Goal: Task Accomplishment & Management: Manage account settings

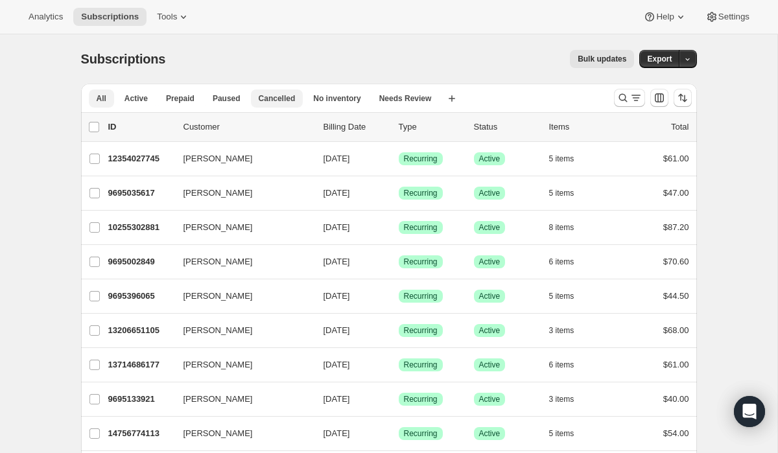
click at [268, 102] on span "Cancelled" at bounding box center [277, 98] width 37 height 10
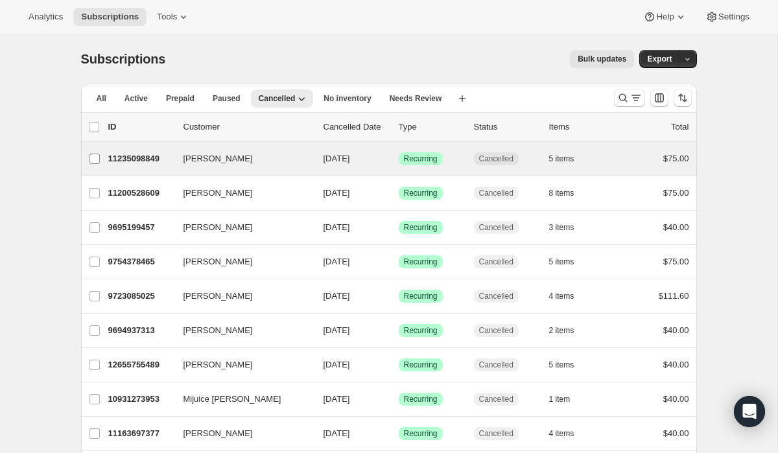
click at [97, 165] on label "[PERSON_NAME]" at bounding box center [94, 159] width 27 height 34
click at [97, 164] on input "[PERSON_NAME]" at bounding box center [95, 159] width 10 height 10
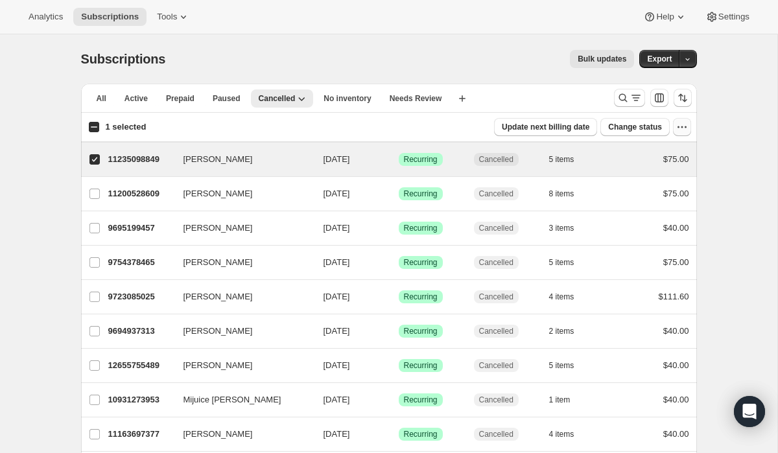
click at [682, 123] on icon "button" at bounding box center [682, 127] width 13 height 13
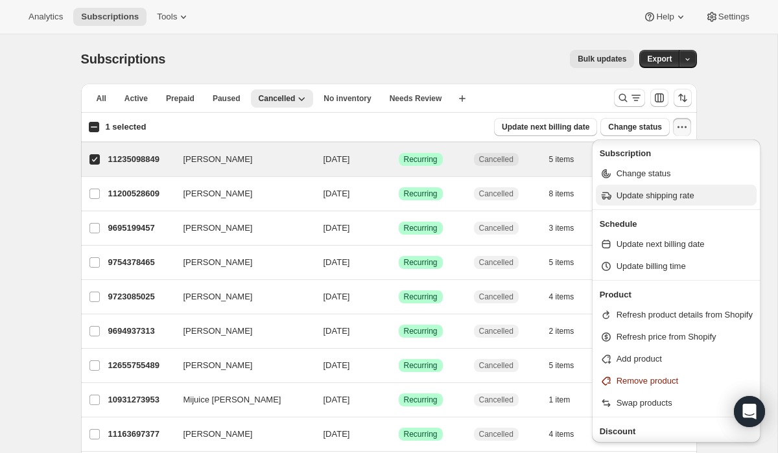
scroll to position [23, 0]
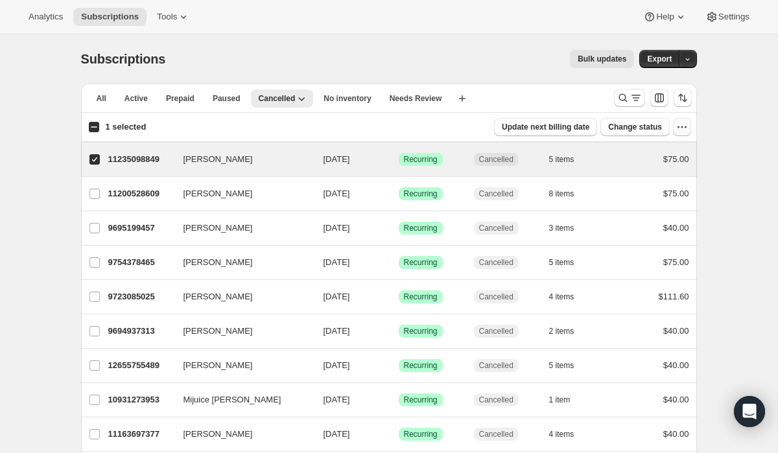
click at [676, 128] on icon "button" at bounding box center [682, 127] width 13 height 13
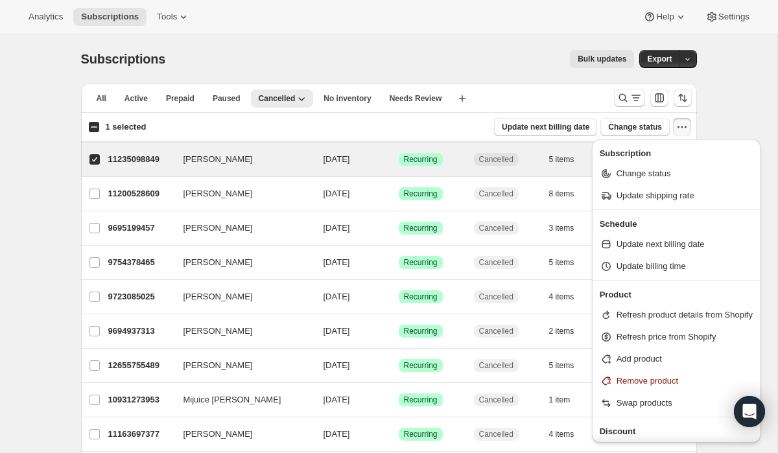
click at [676, 128] on icon "button" at bounding box center [682, 127] width 13 height 13
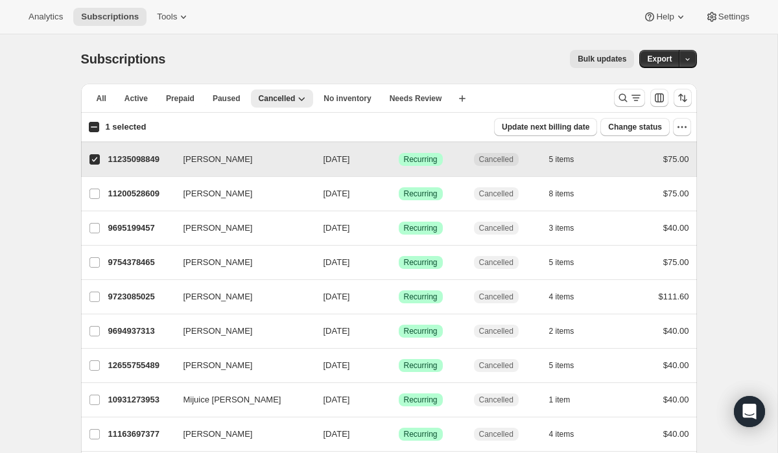
click at [95, 165] on span at bounding box center [95, 160] width 12 height 12
click at [95, 165] on input "[PERSON_NAME]" at bounding box center [95, 159] width 10 height 10
checkbox input "false"
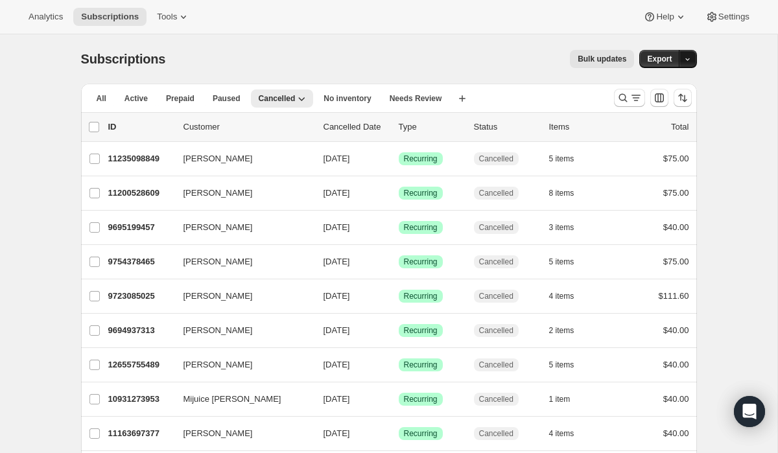
click at [684, 60] on icon "button" at bounding box center [688, 59] width 8 height 8
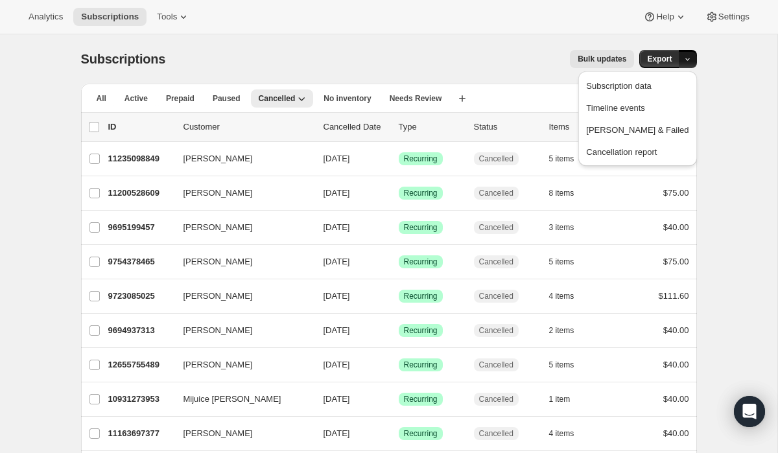
click at [684, 60] on icon "button" at bounding box center [688, 59] width 8 height 8
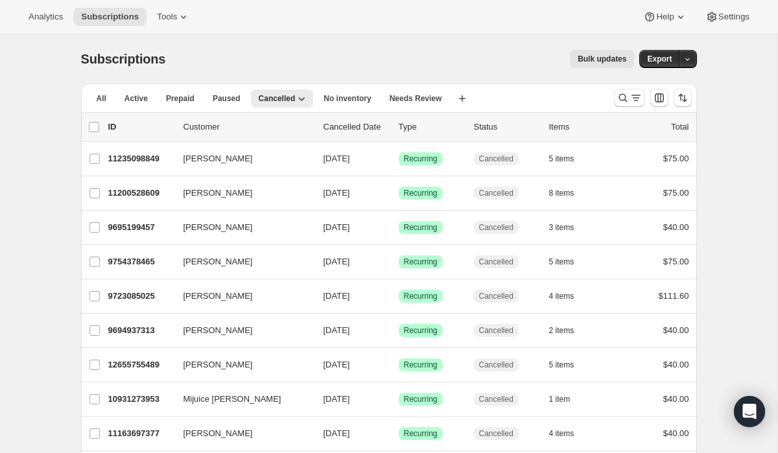
click at [190, 19] on icon at bounding box center [183, 16] width 13 height 13
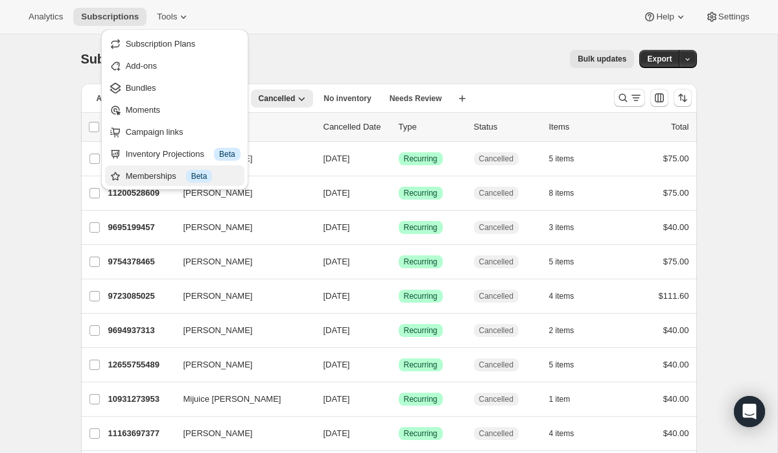
click at [218, 176] on div "Memberships Info Beta" at bounding box center [183, 176] width 115 height 13
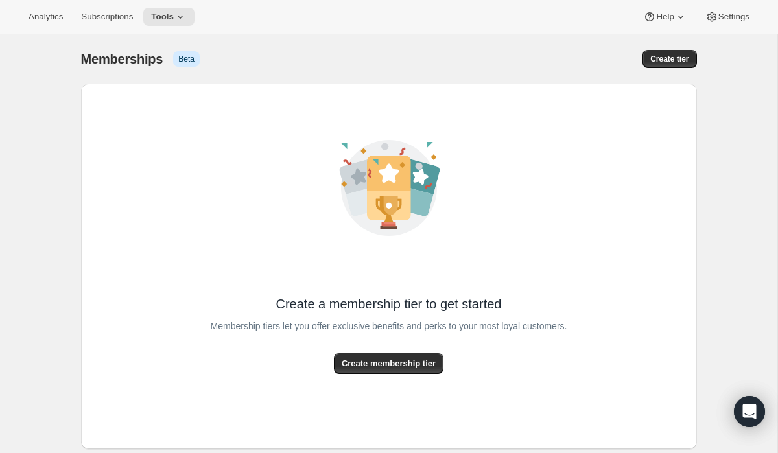
scroll to position [35, 0]
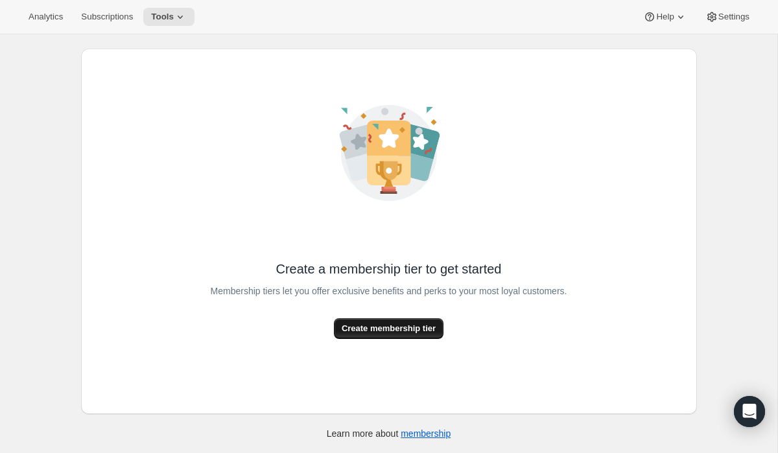
click at [419, 320] on button "Create membership tier" at bounding box center [389, 328] width 110 height 21
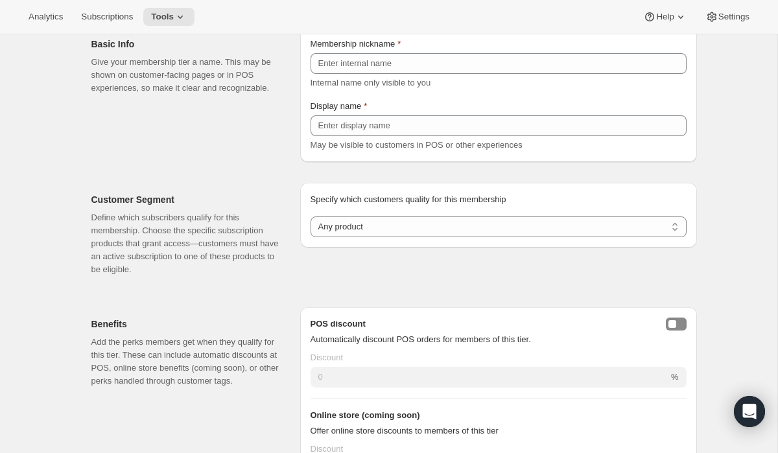
scroll to position [85, 0]
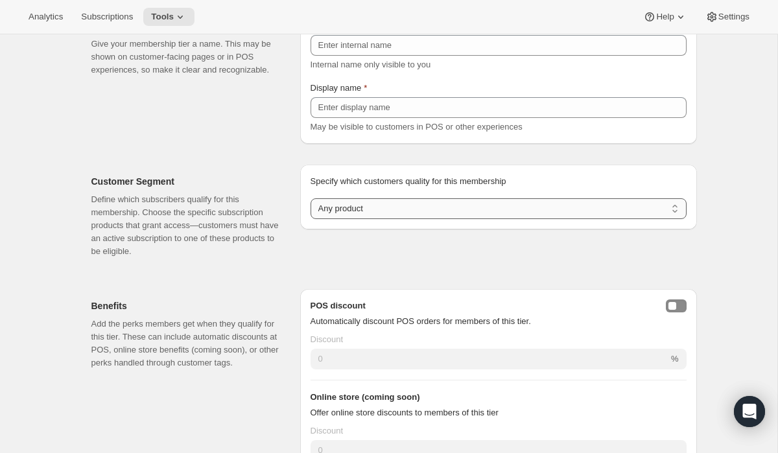
click at [407, 206] on select "Any product Subscribe to specific product(s) Subscribe to specific variant(s)" at bounding box center [499, 208] width 376 height 21
click at [311, 198] on select "Any product Subscribe to specific product(s) Subscribe to specific variant(s)" at bounding box center [499, 208] width 376 height 21
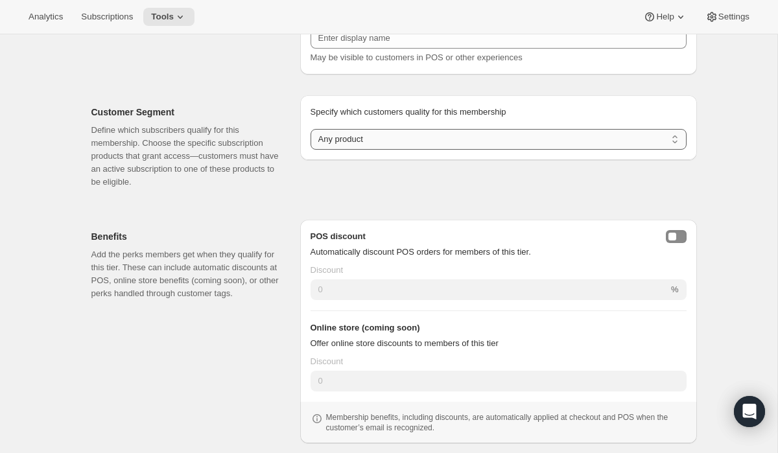
scroll to position [152, 0]
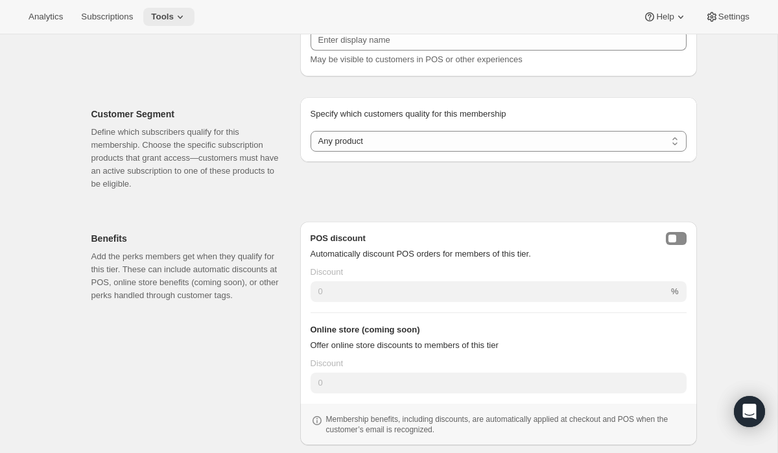
click at [195, 14] on button "Tools" at bounding box center [168, 17] width 51 height 18
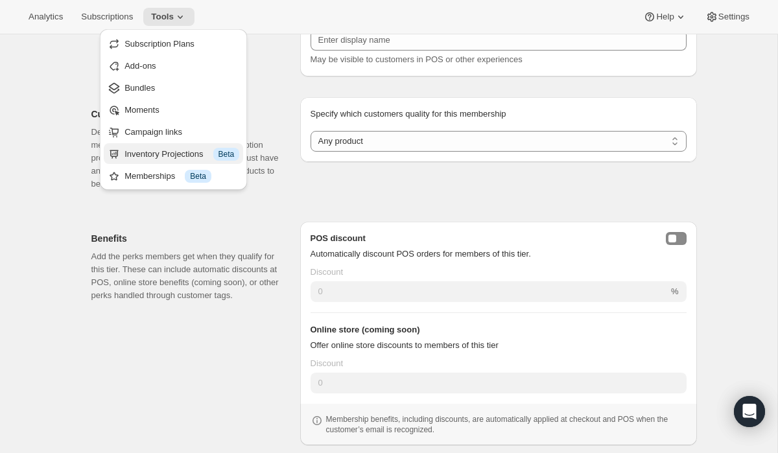
click at [211, 158] on div "Inventory Projections Info Beta" at bounding box center [182, 154] width 115 height 13
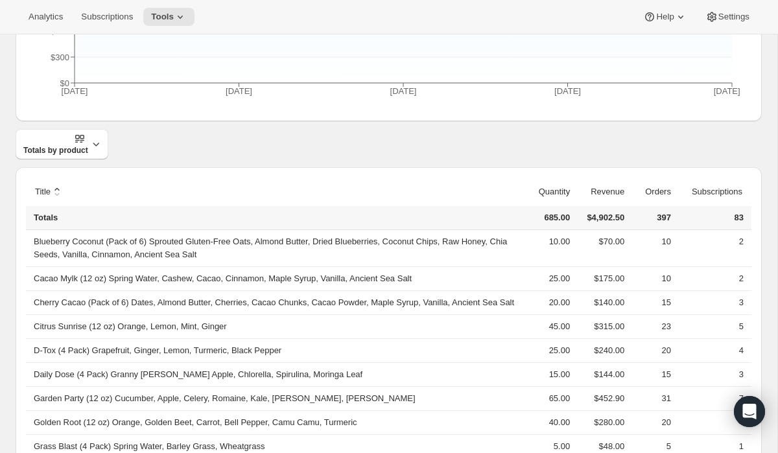
scroll to position [358, 0]
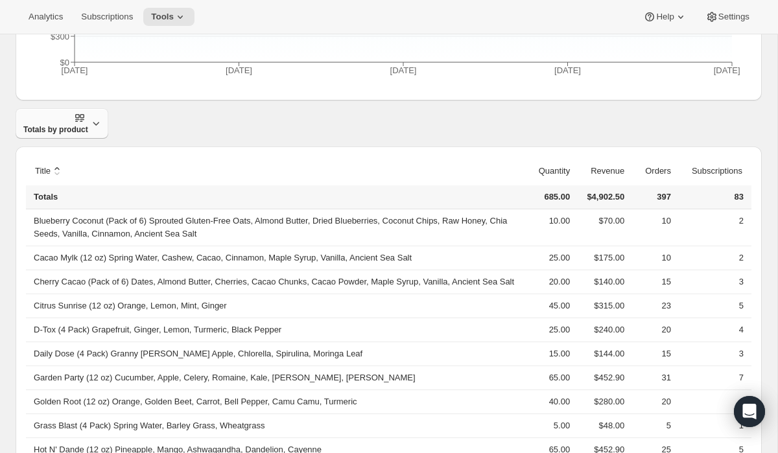
click at [90, 124] on icon "button" at bounding box center [96, 123] width 13 height 13
click at [97, 124] on icon "button" at bounding box center [96, 124] width 6 height 4
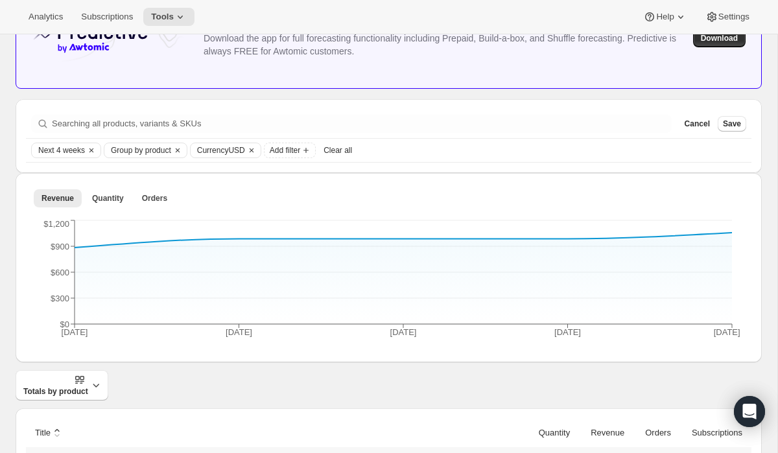
scroll to position [94, 0]
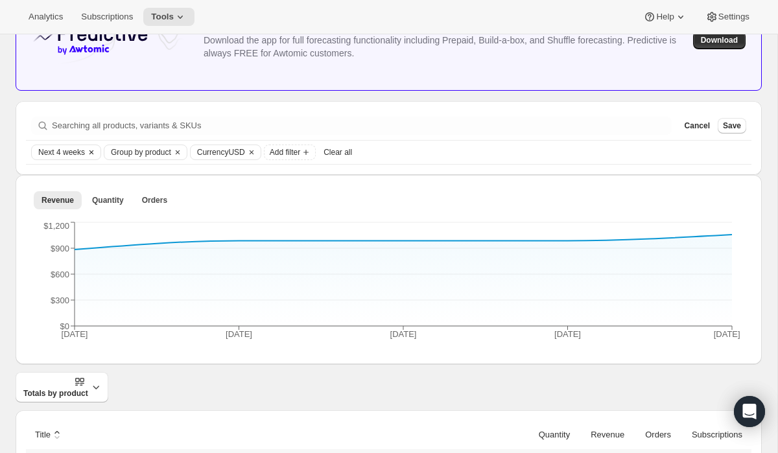
click at [78, 154] on span "Next 4 weeks" at bounding box center [61, 152] width 47 height 10
type input "1"
drag, startPoint x: 58, startPoint y: 189, endPoint x: 25, endPoint y: 188, distance: 32.5
click at [25, 188] on div "Analytics Subscriptions Tools Help Settings Skip to content Inventory Projectio…" at bounding box center [389, 422] width 778 height 1032
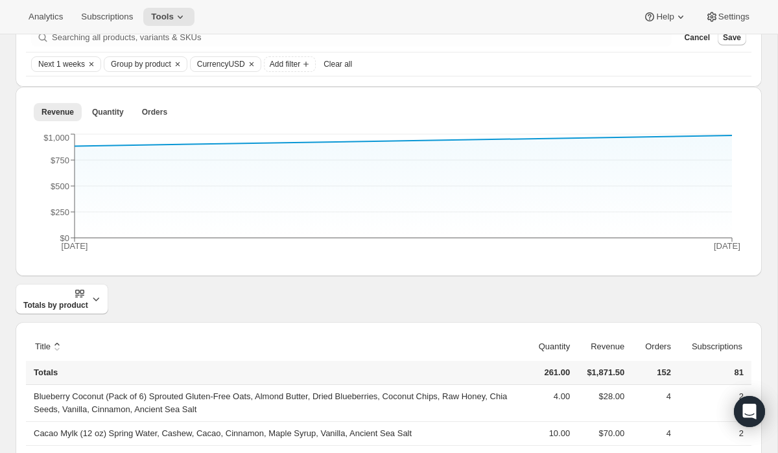
scroll to position [204, 0]
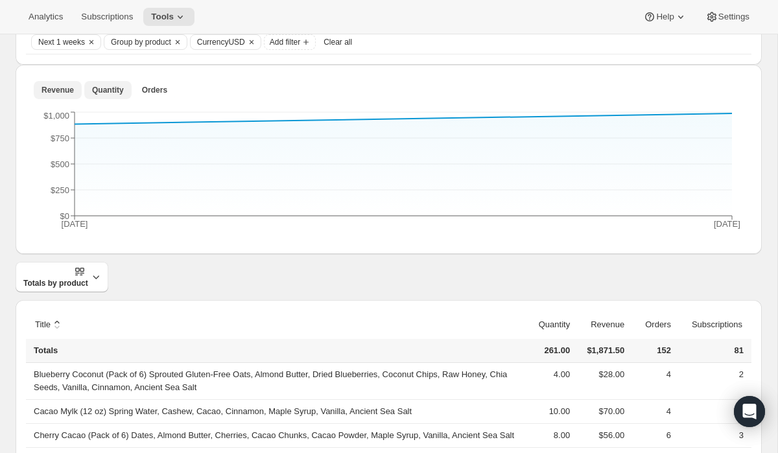
click at [104, 84] on button "Quantity" at bounding box center [107, 90] width 47 height 18
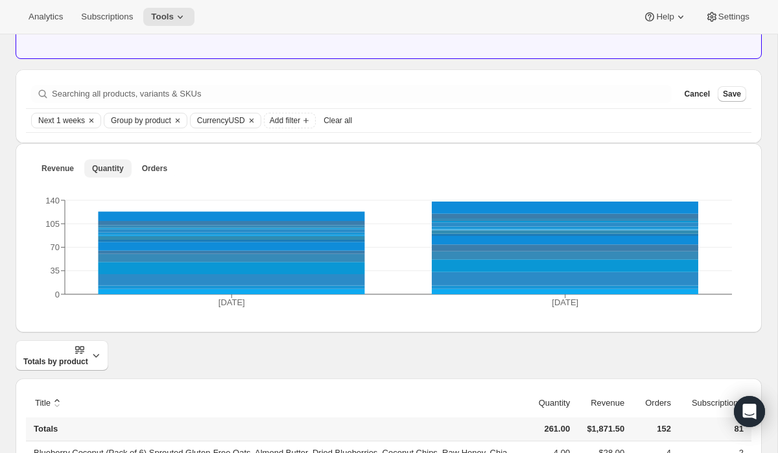
scroll to position [110, 0]
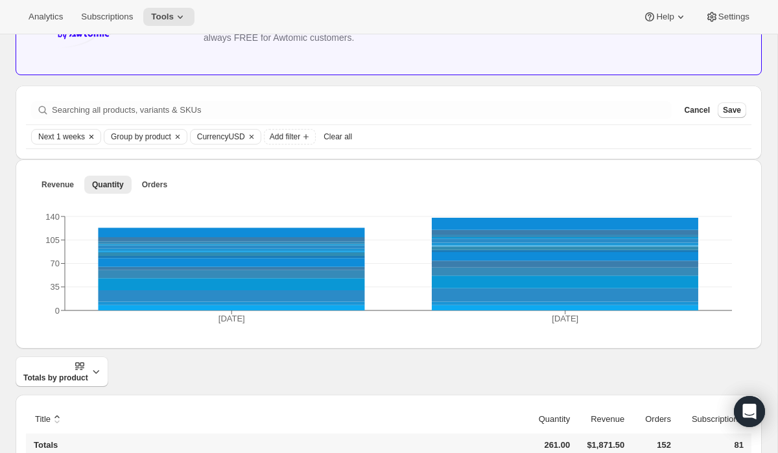
click at [75, 132] on span "Next 1 weeks" at bounding box center [61, 137] width 47 height 10
click at [300, 133] on span "Add filter" at bounding box center [285, 137] width 30 height 10
click at [398, 174] on div "Revenue Quantity Orders More views Revenue Quantity Orders More views" at bounding box center [389, 184] width 726 height 29
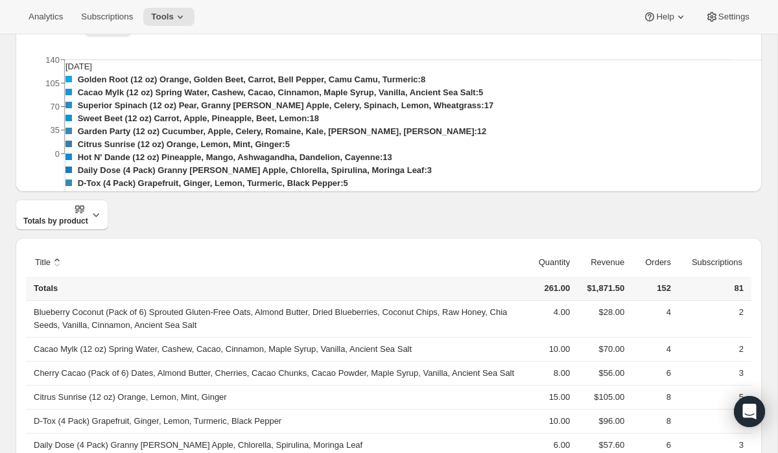
scroll to position [250, 0]
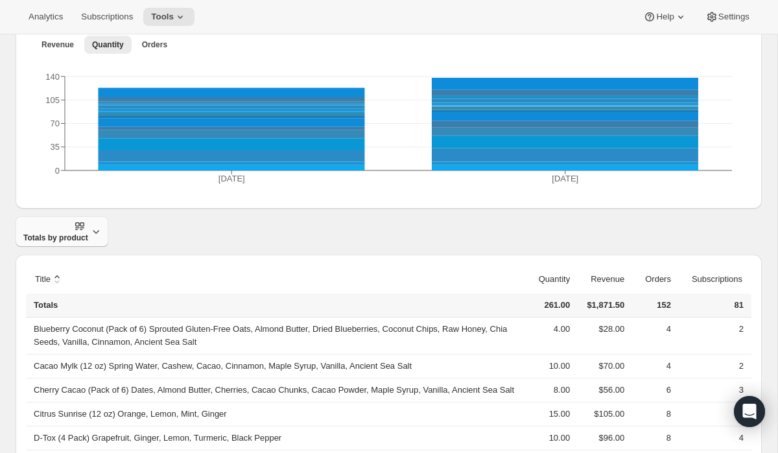
click at [97, 236] on icon "button" at bounding box center [96, 231] width 13 height 13
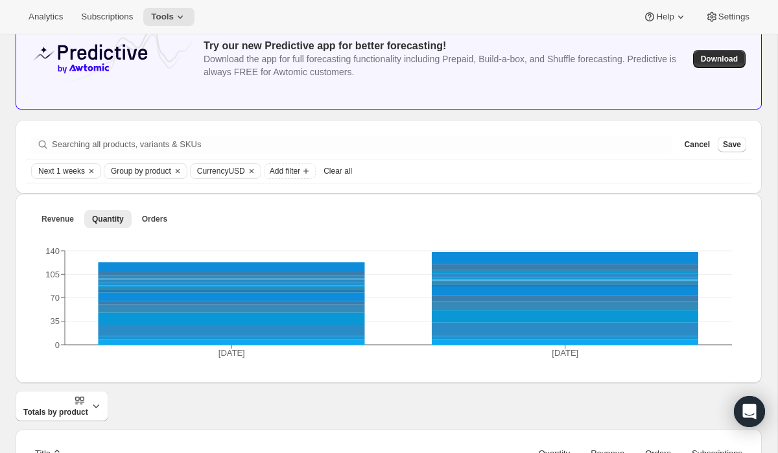
scroll to position [0, 0]
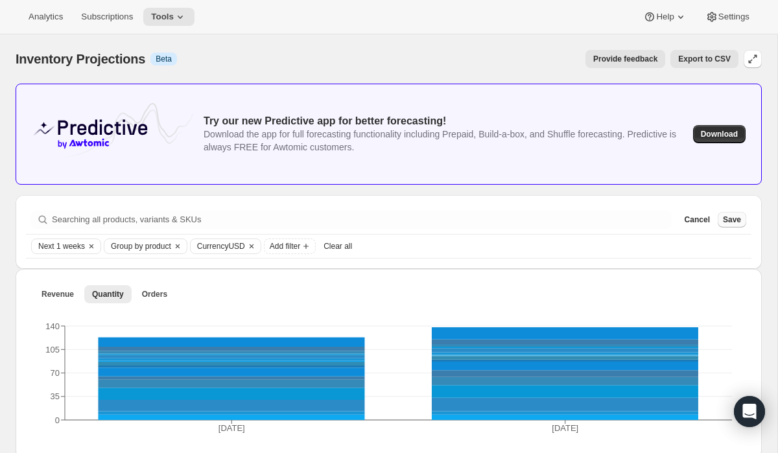
click at [741, 215] on button "Save" at bounding box center [732, 220] width 29 height 16
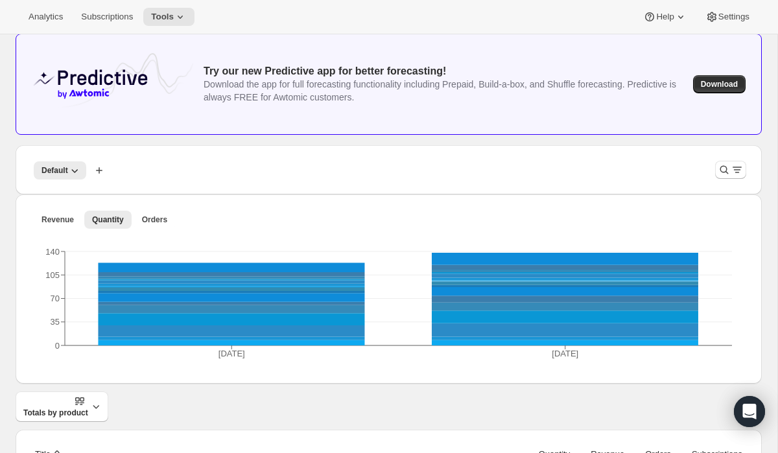
scroll to position [44, 0]
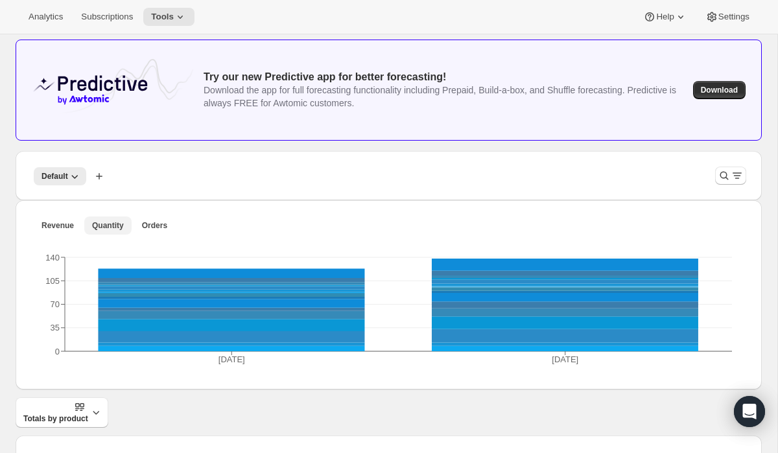
click at [99, 230] on span "Quantity" at bounding box center [108, 226] width 32 height 10
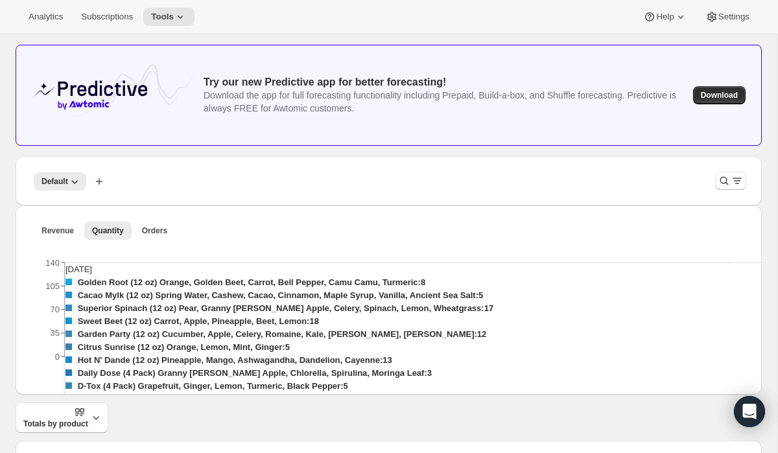
scroll to position [30, 0]
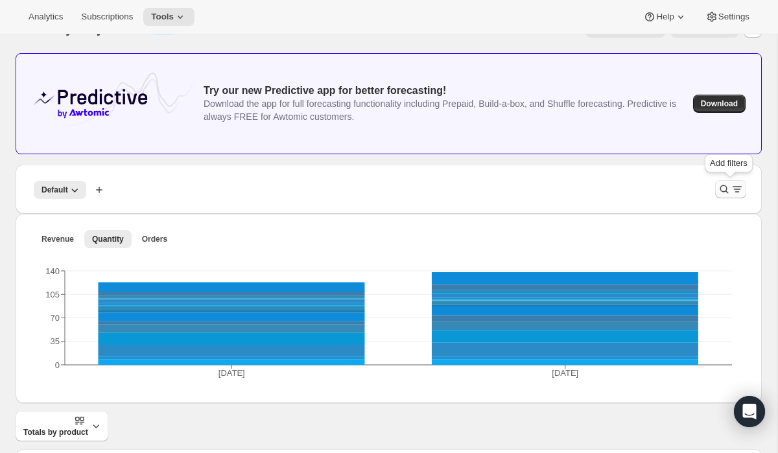
click at [739, 189] on icon "Filter products" at bounding box center [737, 189] width 7 height 1
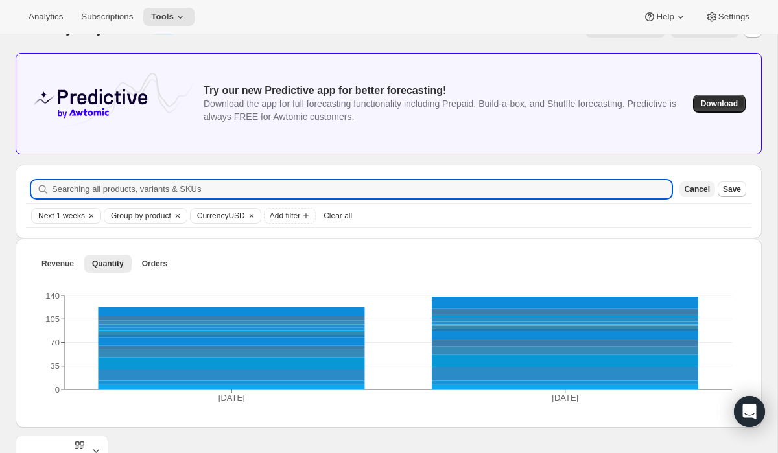
click at [703, 189] on span "Cancel" at bounding box center [697, 189] width 25 height 10
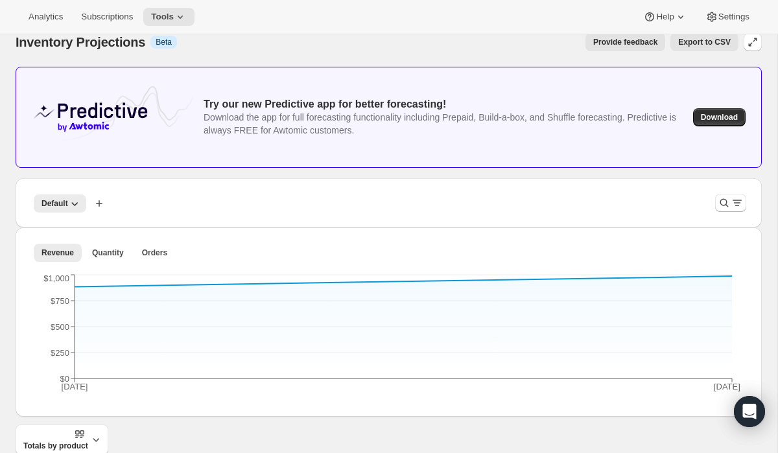
scroll to position [14, 0]
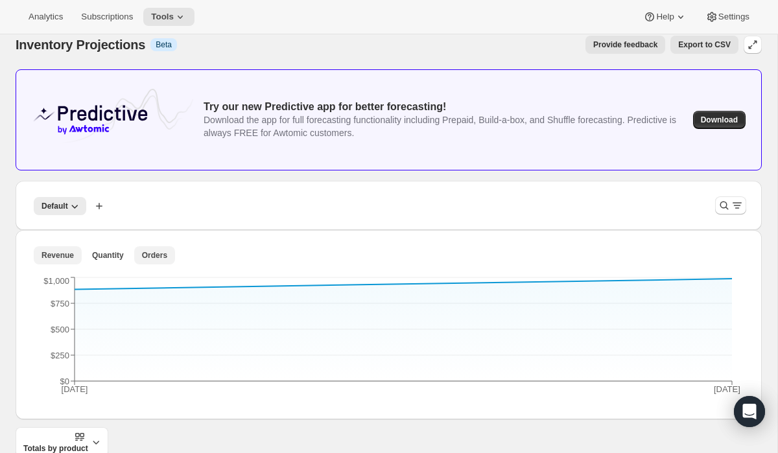
click at [164, 259] on span "Orders" at bounding box center [154, 255] width 25 height 10
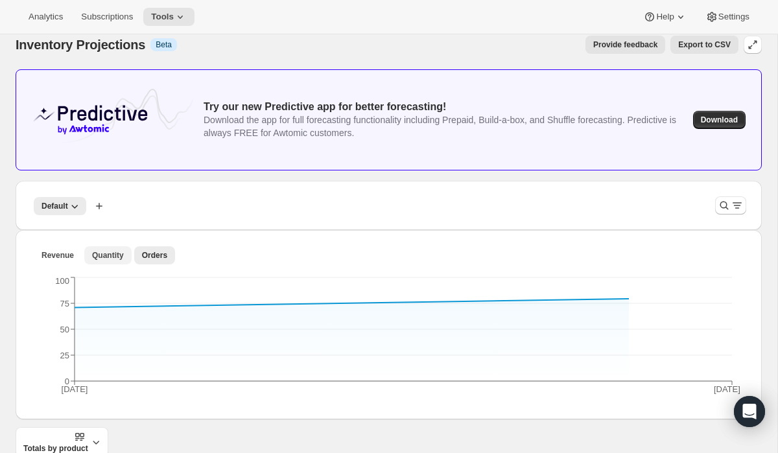
click at [114, 246] on button "Quantity" at bounding box center [107, 255] width 47 height 18
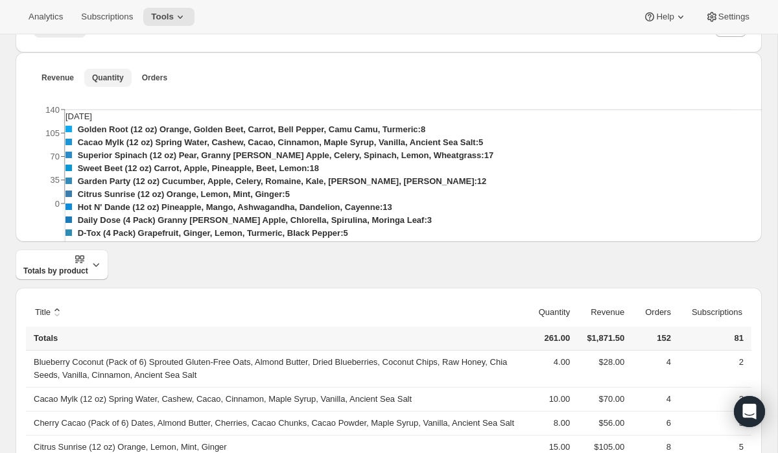
scroll to position [0, 0]
